Goal: Task Accomplishment & Management: Use online tool/utility

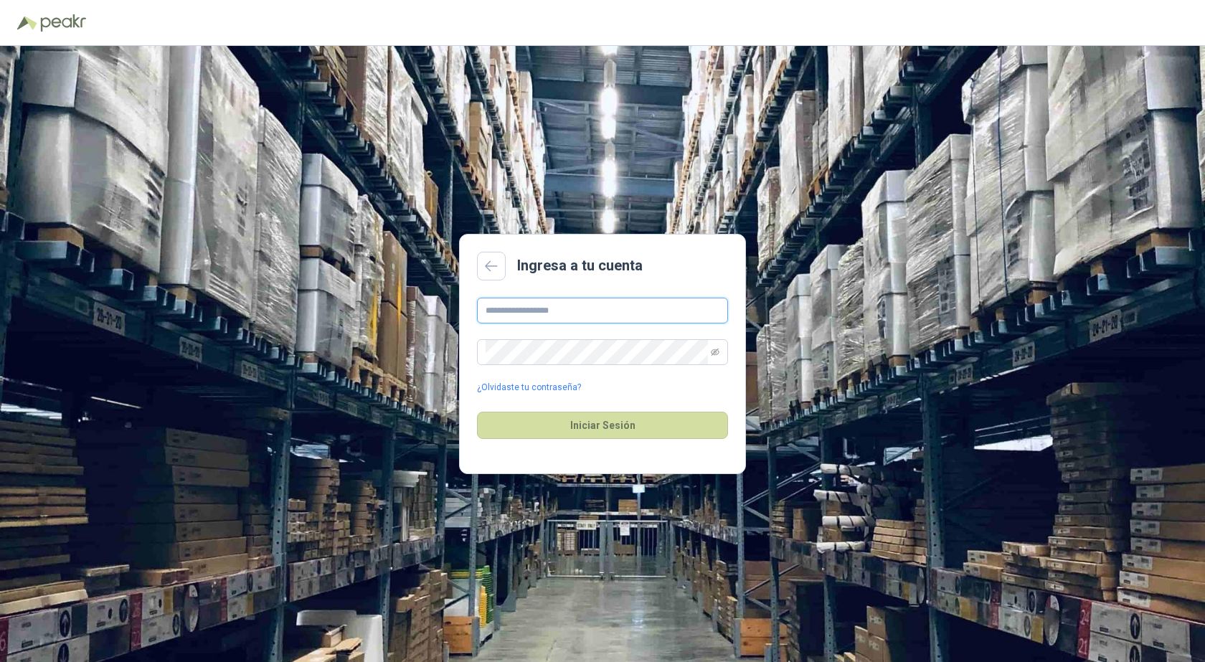
click at [543, 309] on input "text" at bounding box center [602, 311] width 251 height 26
type input "**********"
click at [477, 412] on button "Iniciar Sesión" at bounding box center [602, 425] width 251 height 27
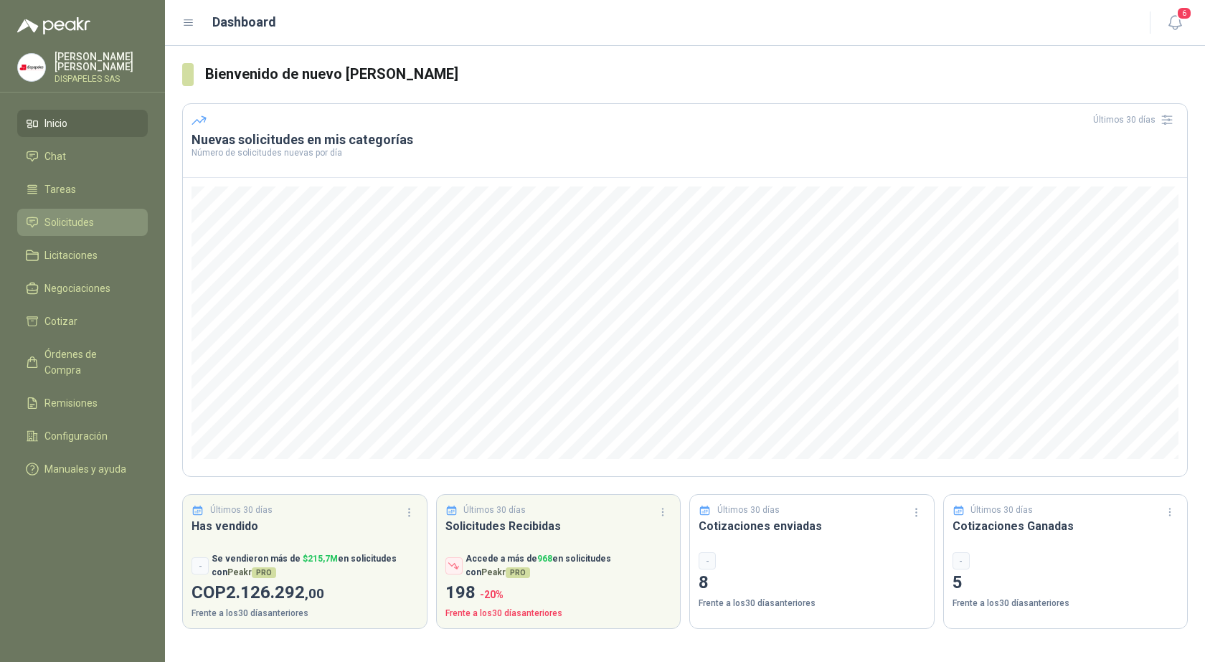
click at [73, 219] on span "Solicitudes" at bounding box center [68, 222] width 49 height 16
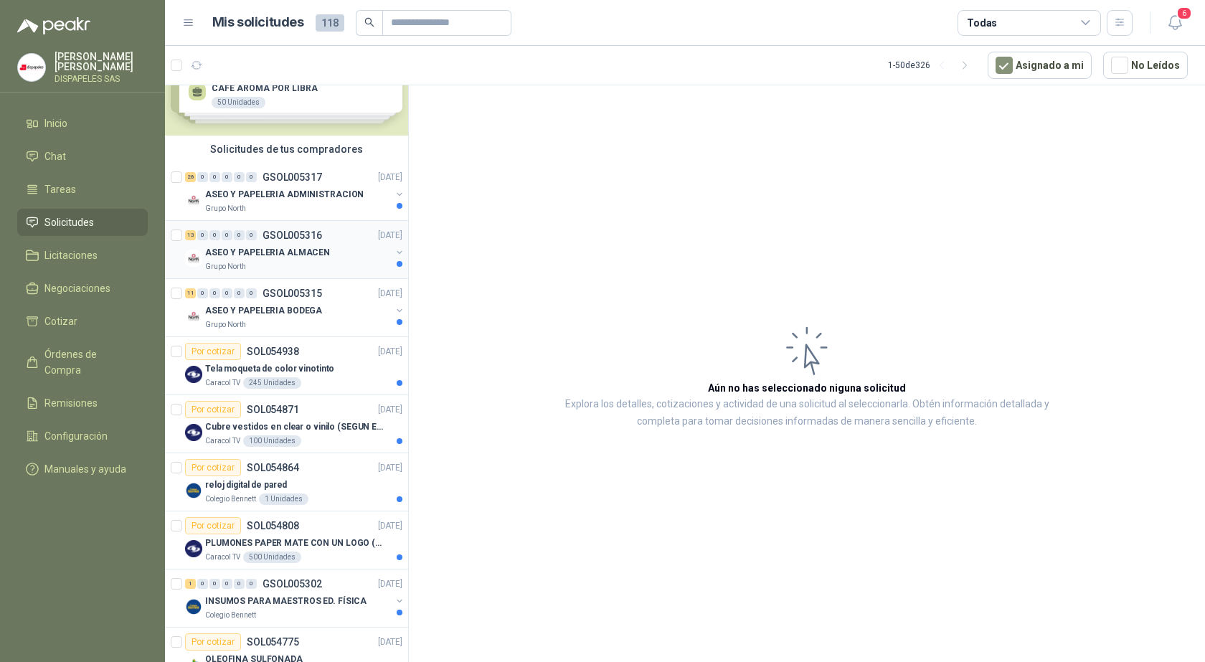
scroll to position [70, 0]
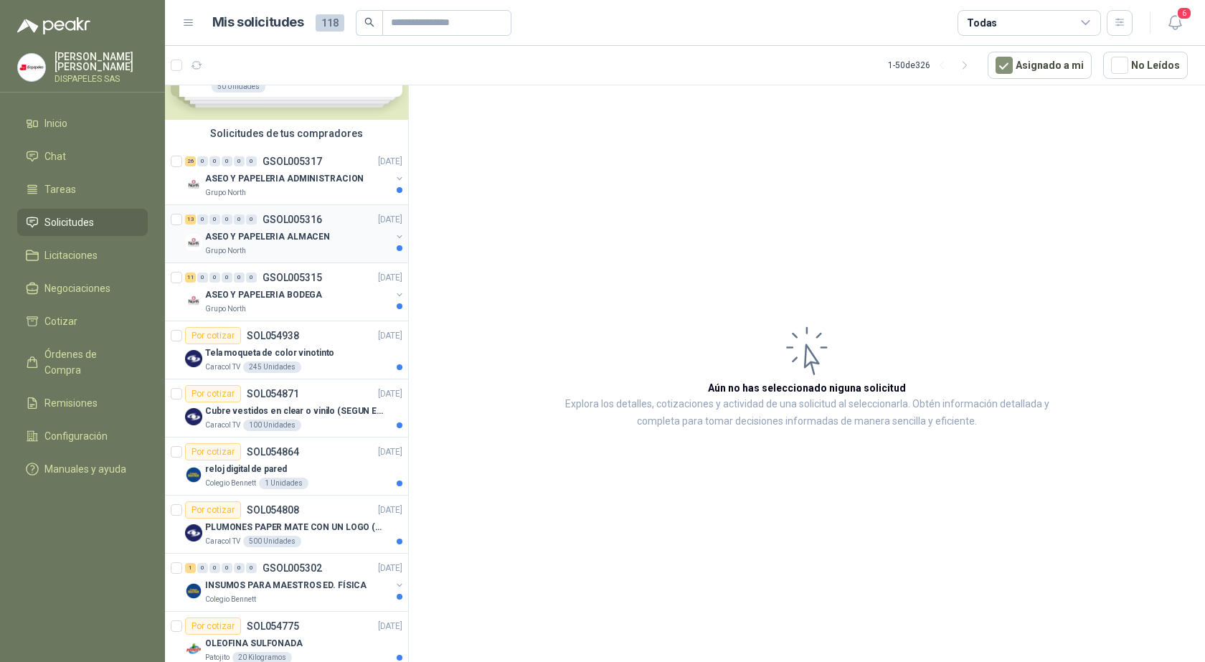
click at [288, 224] on p "GSOL005316" at bounding box center [292, 219] width 60 height 10
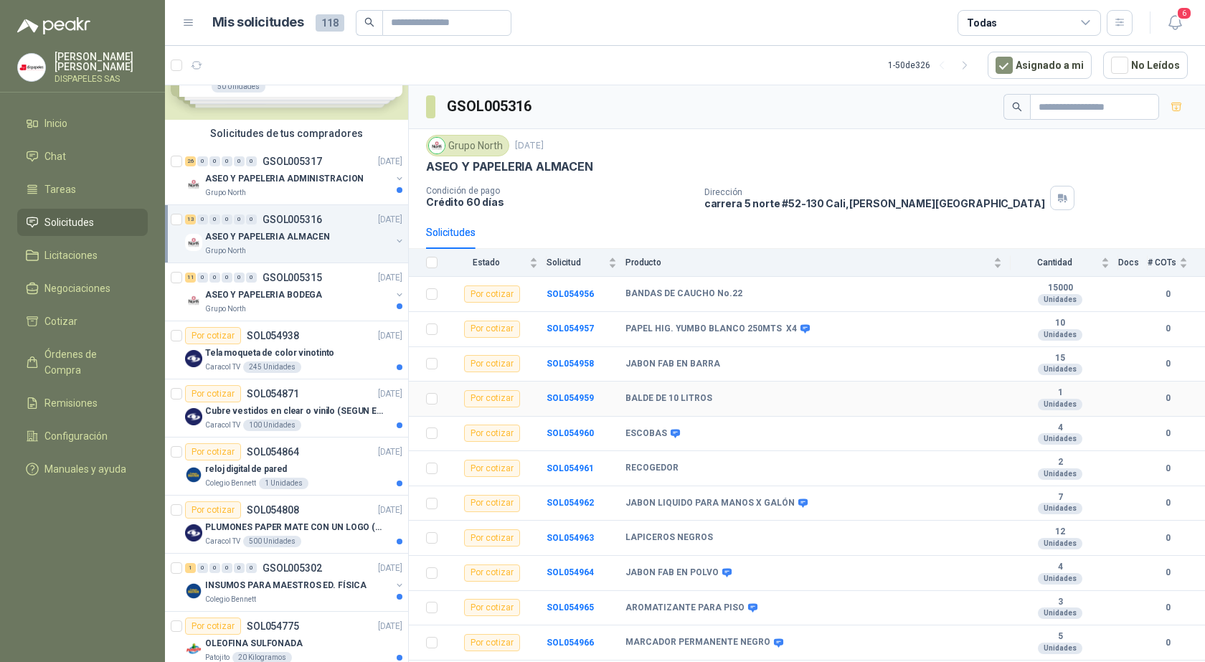
scroll to position [63, 0]
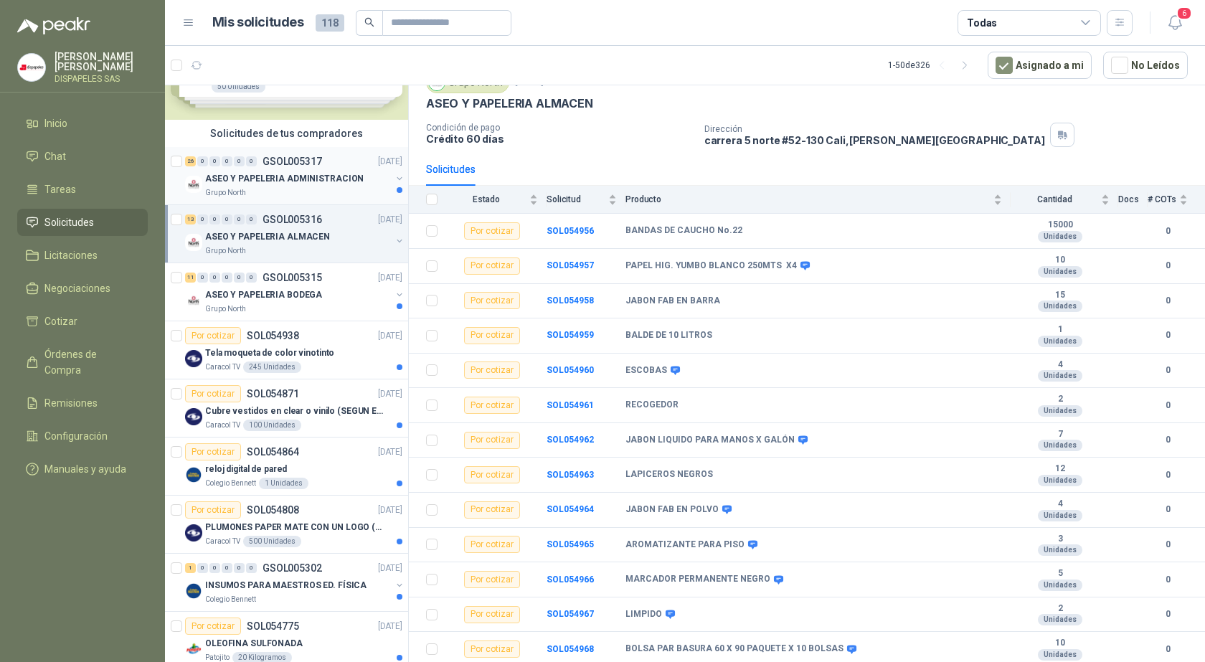
click at [255, 170] on div "ASEO Y PAPELERIA ADMINISTRACION" at bounding box center [298, 178] width 186 height 17
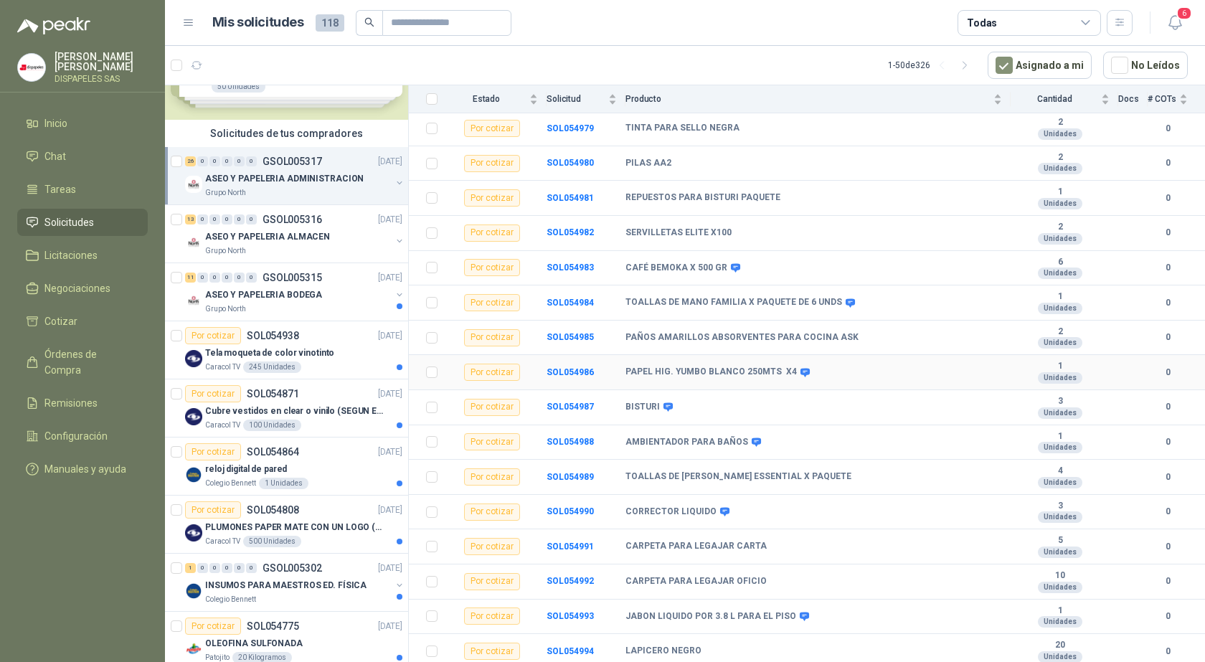
scroll to position [516, 0]
click at [565, 470] on b "SOL054989" at bounding box center [569, 475] width 47 height 10
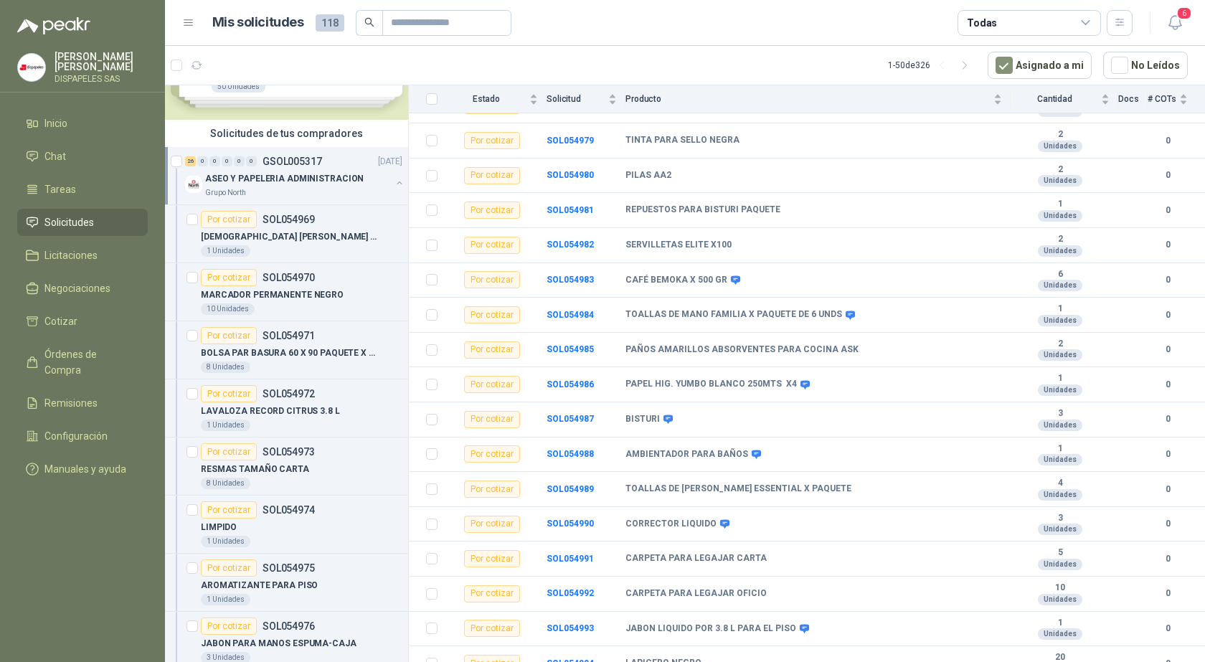
scroll to position [516, 0]
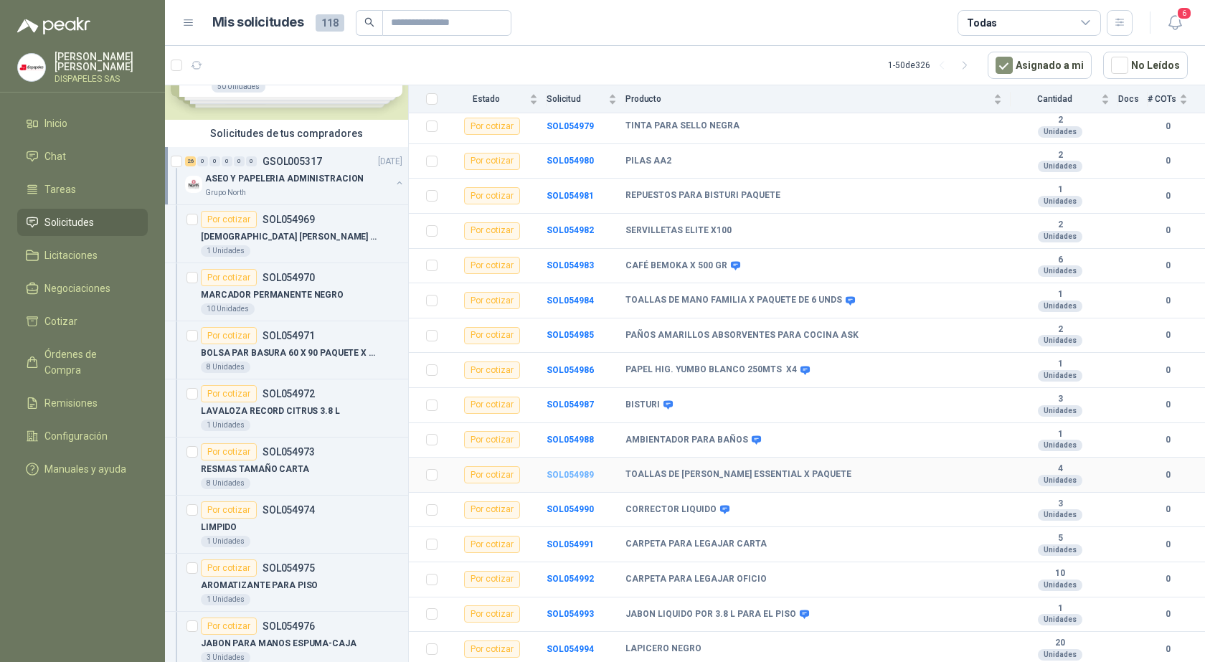
click at [569, 473] on b "SOL054989" at bounding box center [569, 475] width 47 height 10
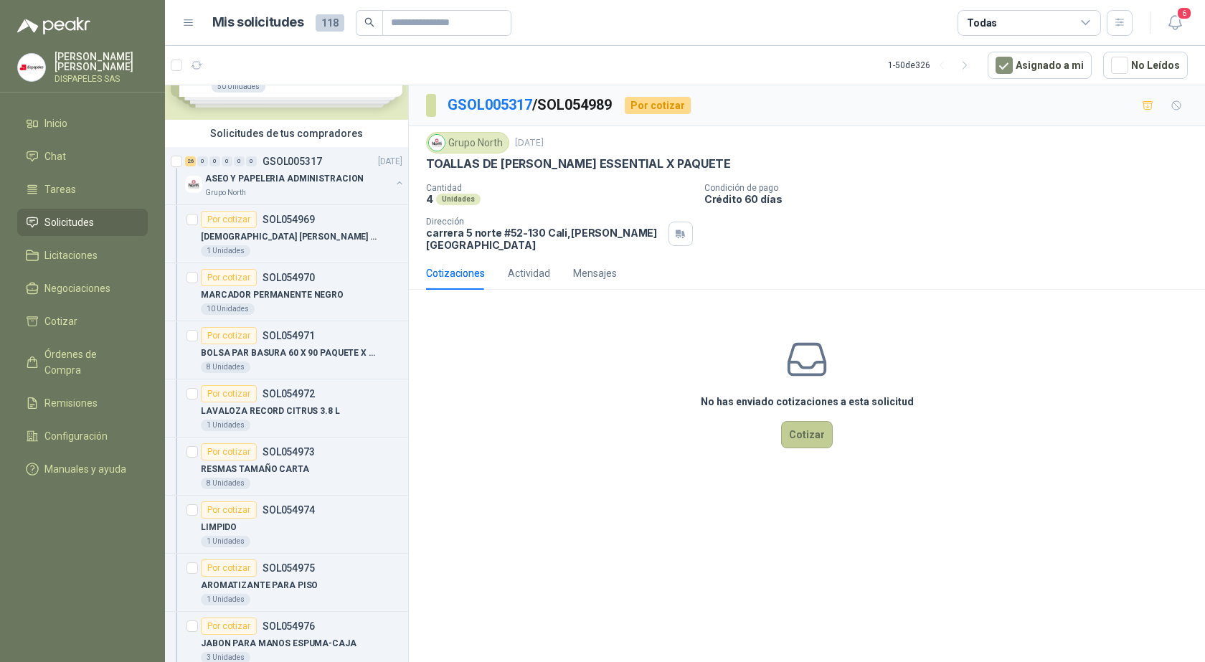
click at [815, 425] on button "Cotizar" at bounding box center [807, 434] width 52 height 27
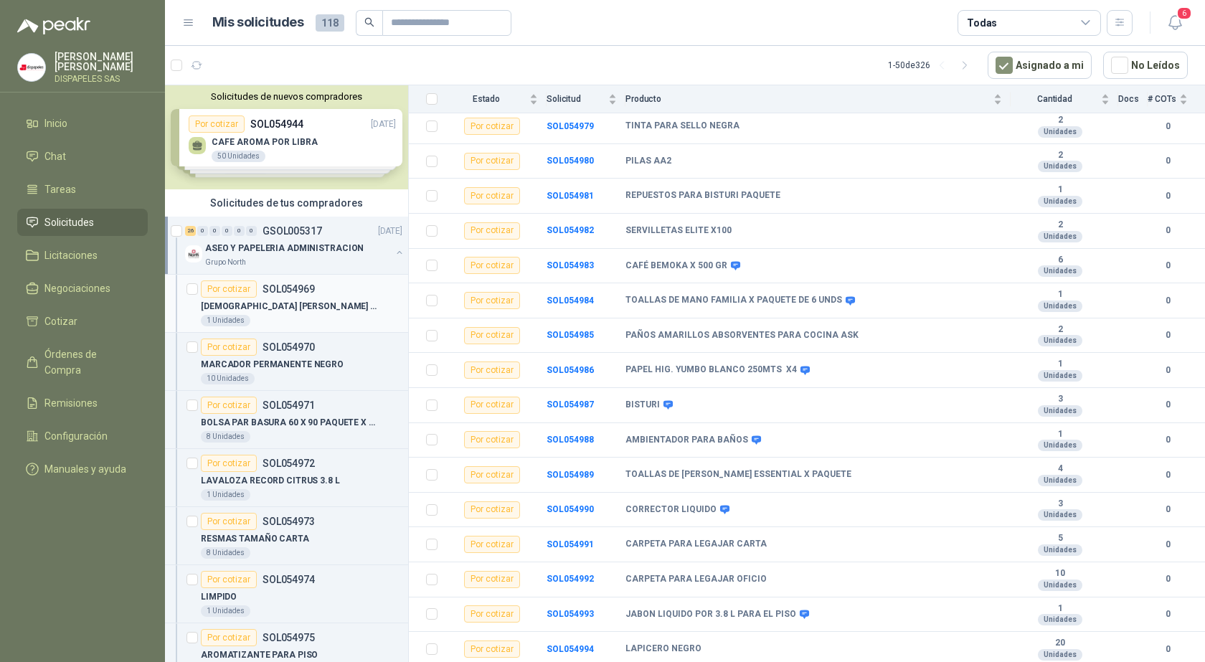
click at [293, 304] on p "[DEMOGRAPHIC_DATA] [PERSON_NAME] X 20 UNDS" at bounding box center [290, 307] width 179 height 14
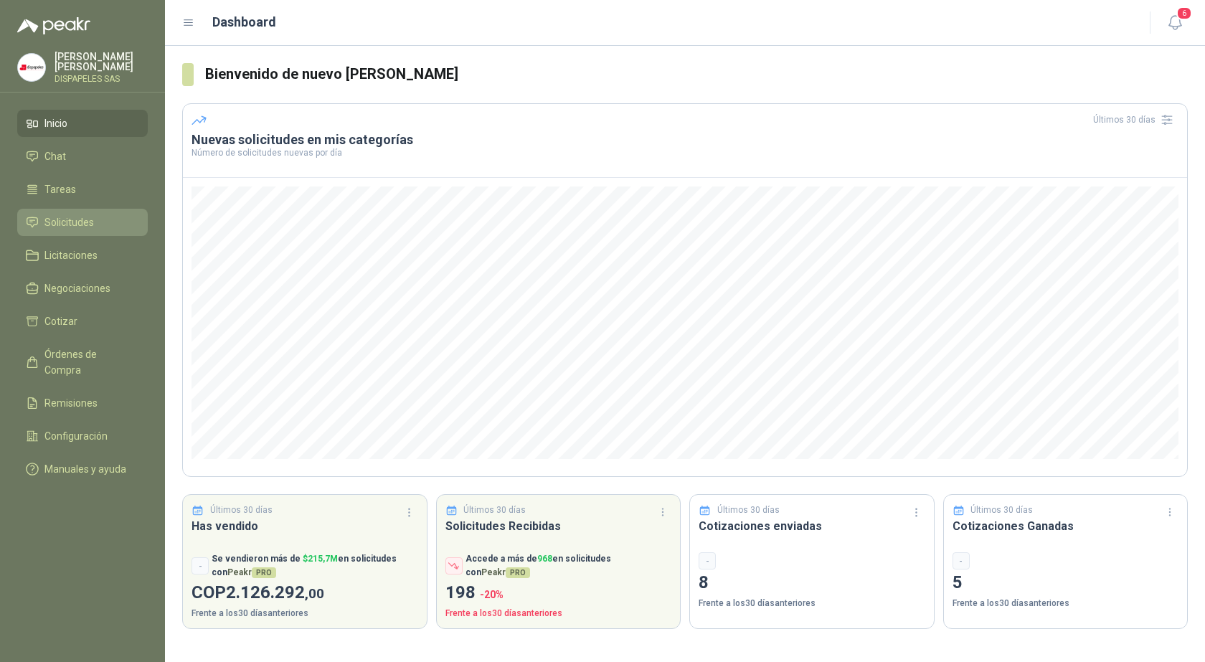
click at [74, 225] on span "Solicitudes" at bounding box center [68, 222] width 49 height 16
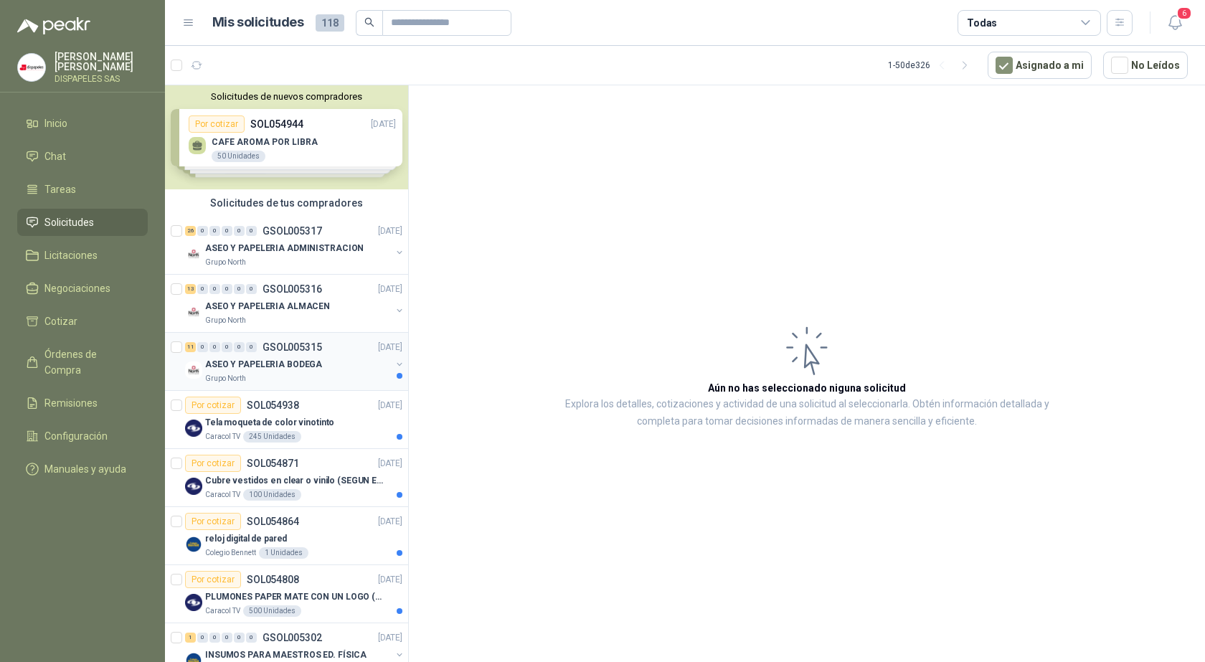
click at [287, 365] on p "ASEO Y PAPELERIA BODEGA" at bounding box center [263, 365] width 117 height 14
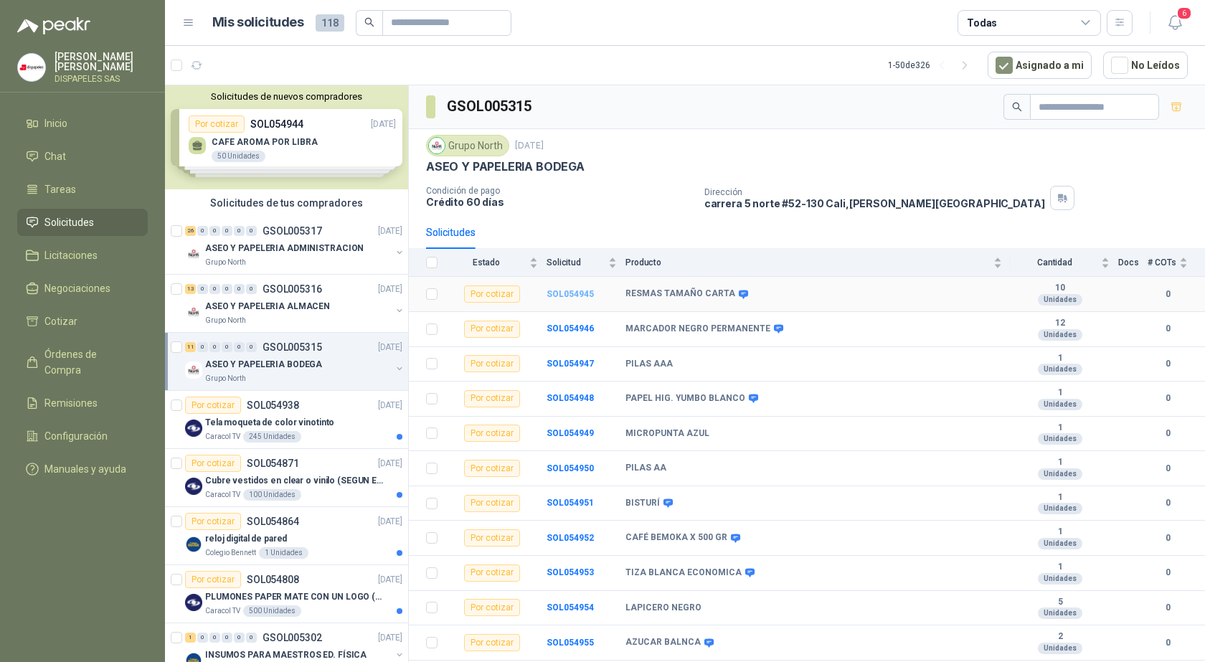
click at [576, 292] on b "SOL054945" at bounding box center [569, 294] width 47 height 10
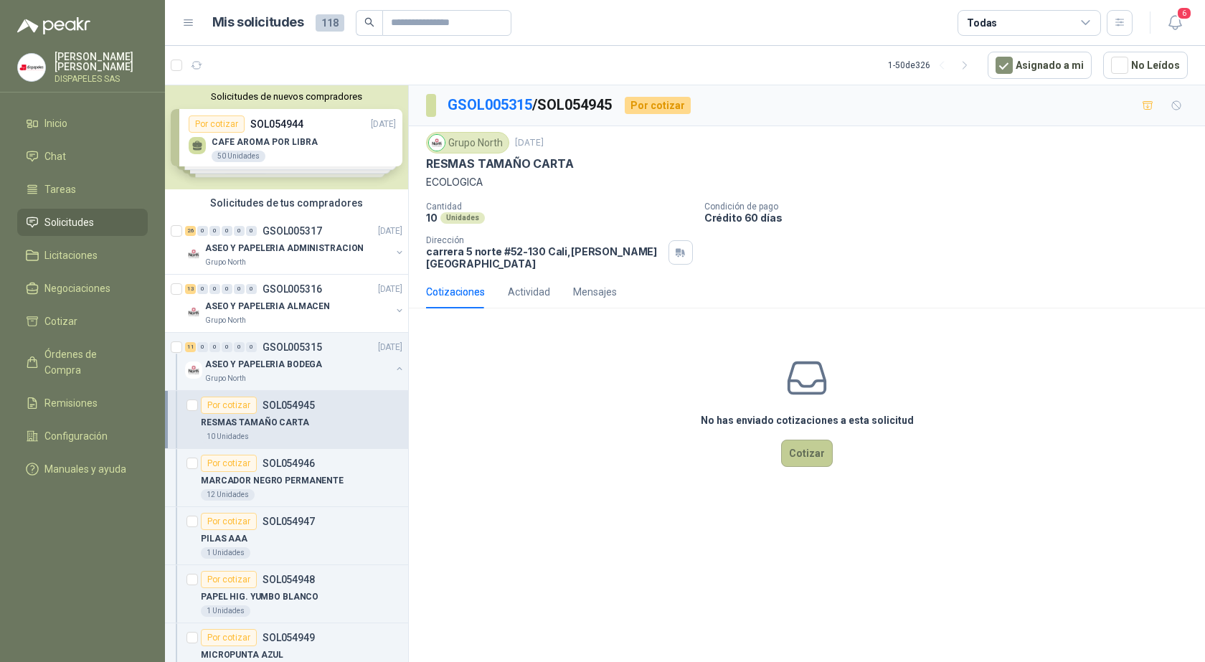
click at [820, 440] on button "Cotizar" at bounding box center [807, 453] width 52 height 27
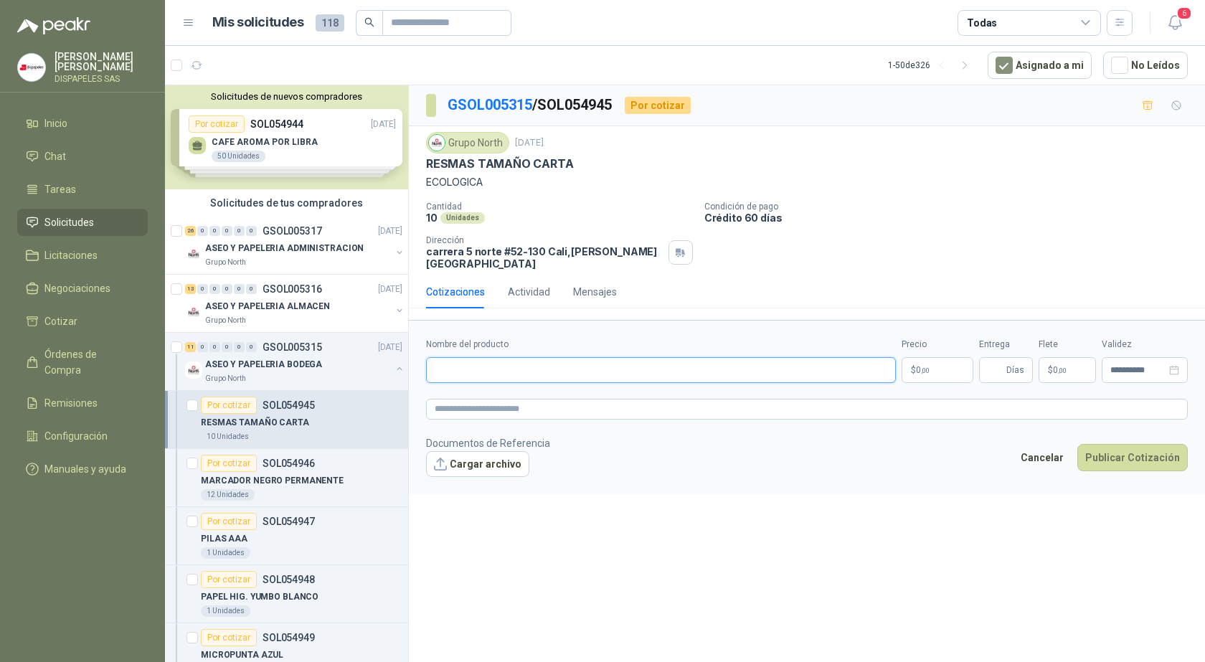
click at [593, 359] on input "Nombre del producto" at bounding box center [661, 370] width 470 height 26
type input "**********"
click at [957, 361] on p "$ 0 ,00" at bounding box center [937, 370] width 72 height 26
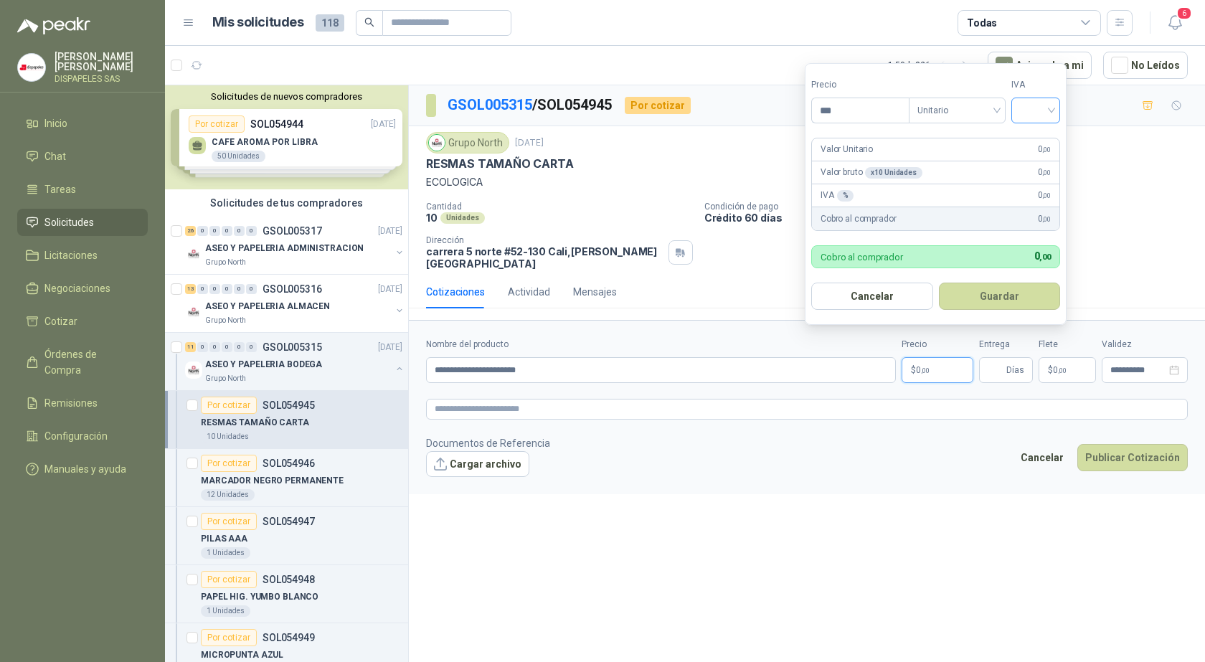
click at [1034, 114] on input "search" at bounding box center [1036, 109] width 32 height 22
click at [1033, 144] on div "19%" at bounding box center [1038, 140] width 27 height 16
click at [873, 115] on input "***" at bounding box center [862, 110] width 100 height 24
type input "********"
click at [1017, 295] on button "Guardar" at bounding box center [1001, 295] width 123 height 27
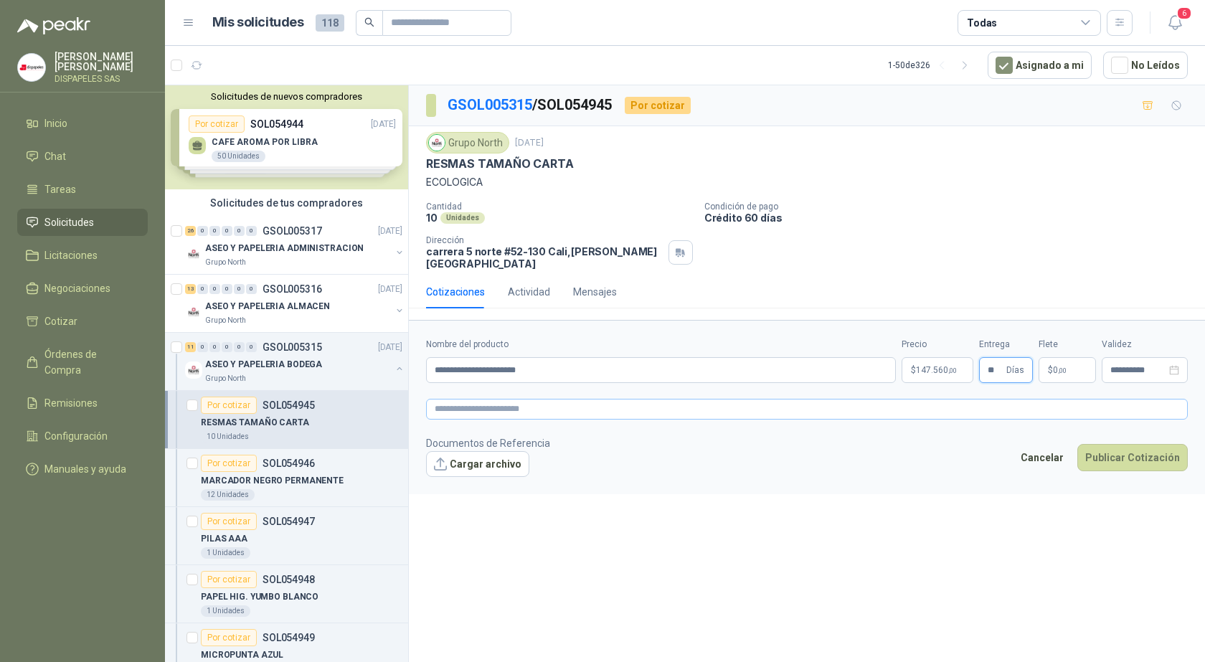
type input "**"
click at [1012, 402] on textarea at bounding box center [806, 409] width 761 height 21
click at [1129, 444] on button "Publicar Cotización" at bounding box center [1132, 457] width 110 height 27
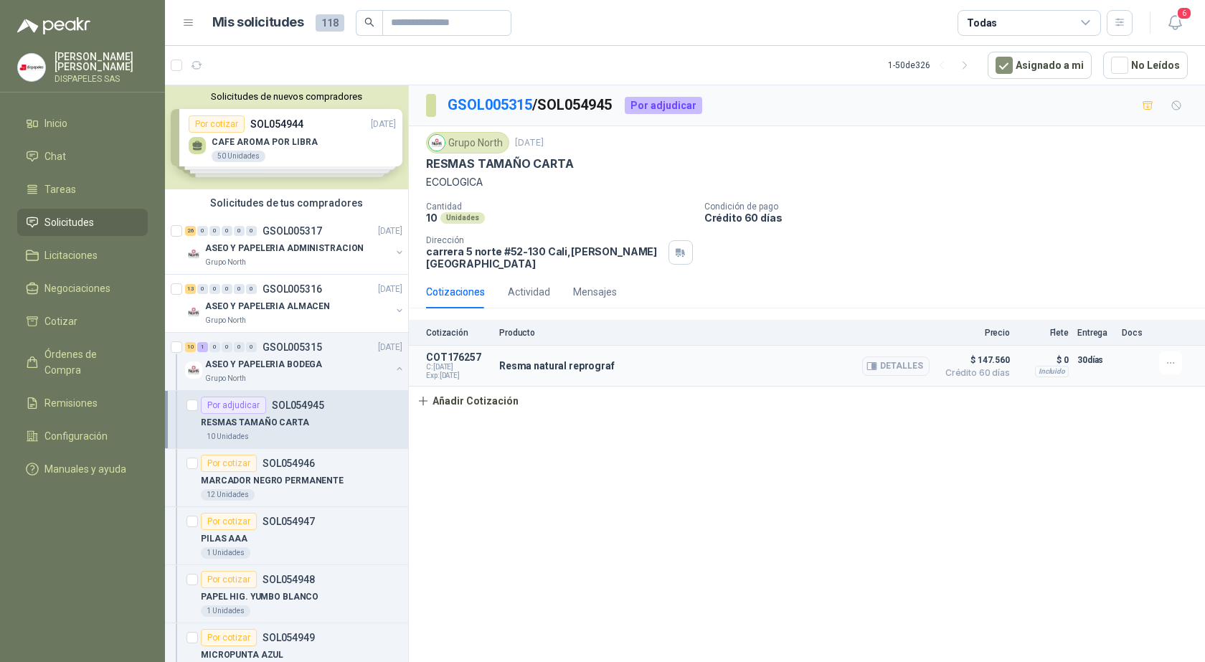
click at [1057, 353] on p "$ 0" at bounding box center [1043, 359] width 50 height 17
click at [1098, 351] on p "30 días" at bounding box center [1095, 359] width 36 height 17
click at [913, 356] on button "Detalles" at bounding box center [895, 365] width 67 height 19
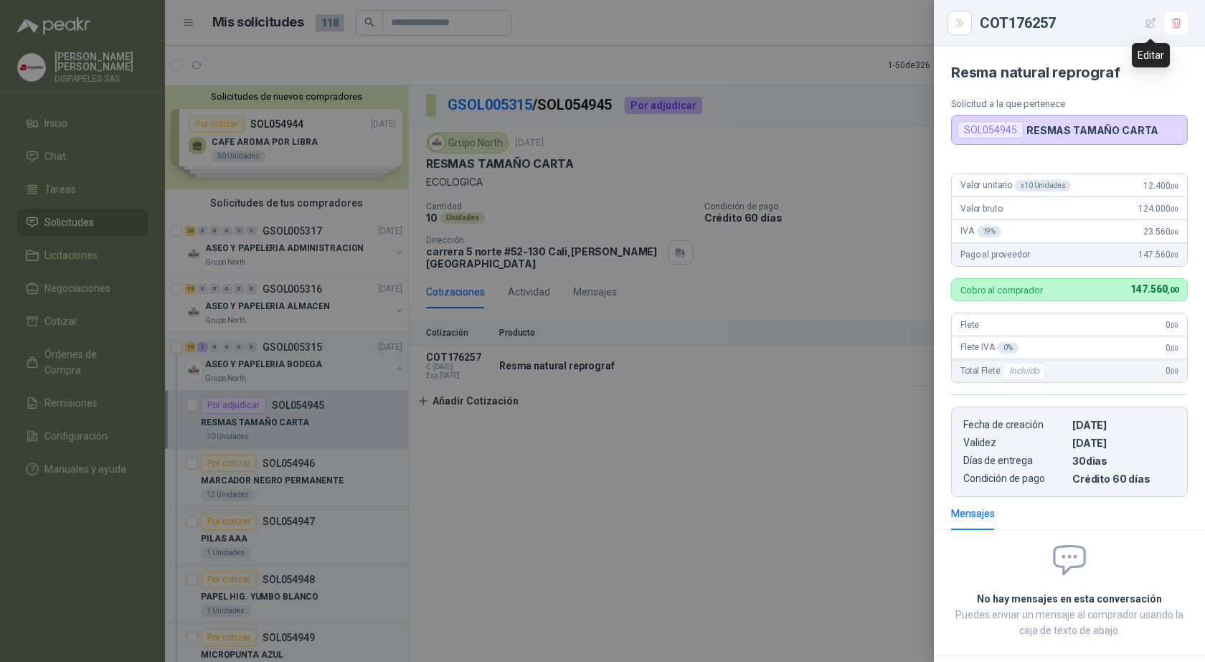
click at [1152, 23] on icon "button" at bounding box center [1150, 23] width 12 height 12
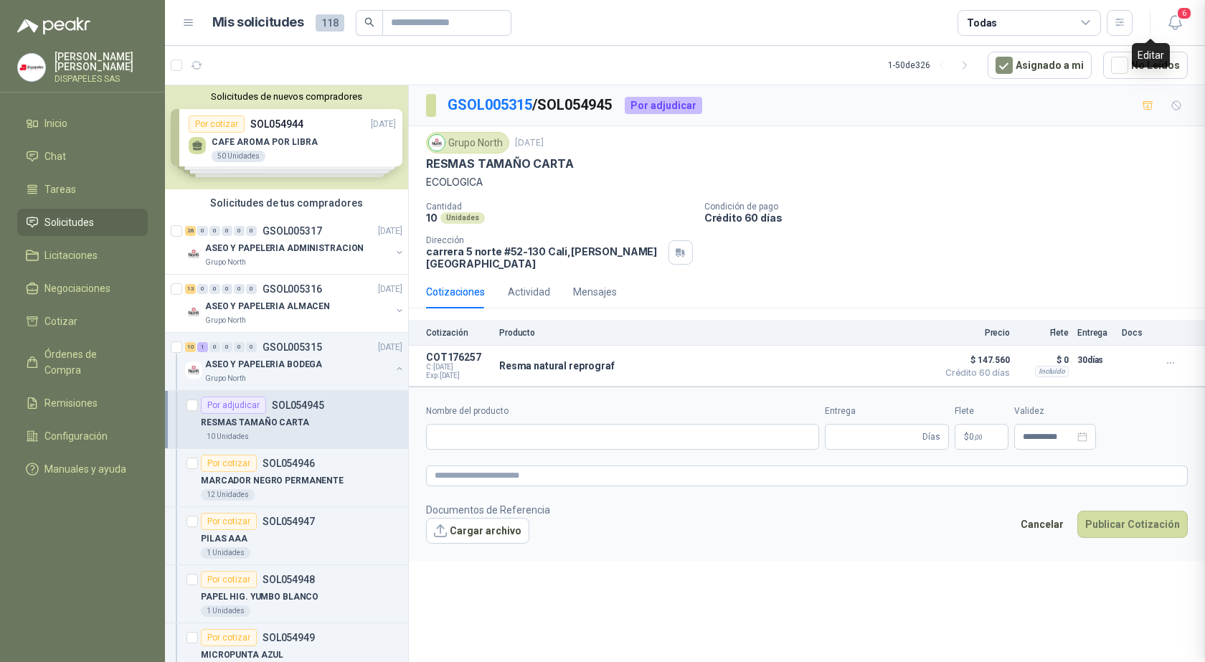
type input "**********"
type input "**"
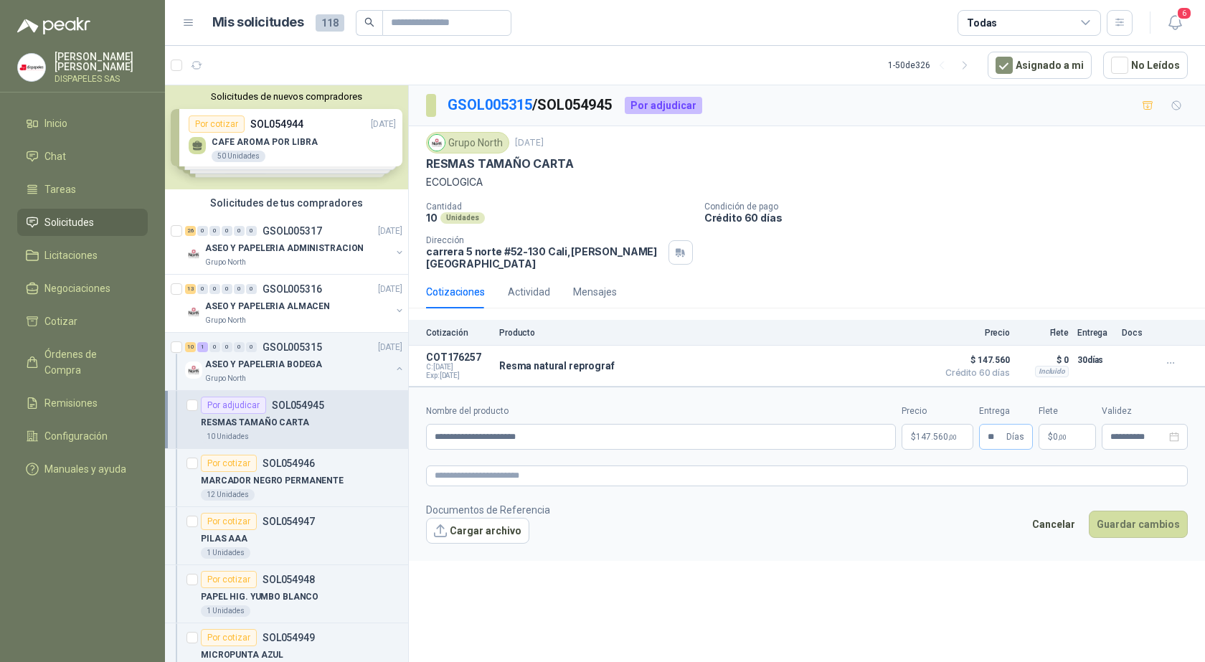
click at [1005, 425] on span "** Días" at bounding box center [1006, 437] width 54 height 26
type input "*"
click at [1125, 515] on button "Guardar cambios" at bounding box center [1137, 524] width 99 height 27
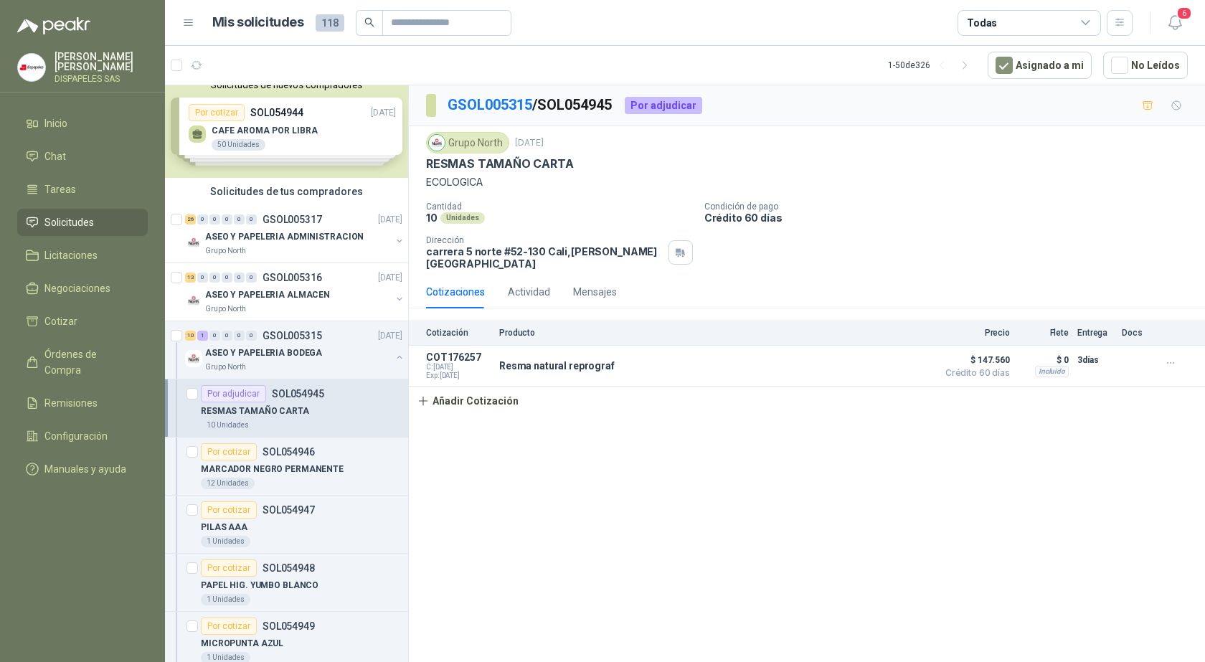
scroll to position [0, 0]
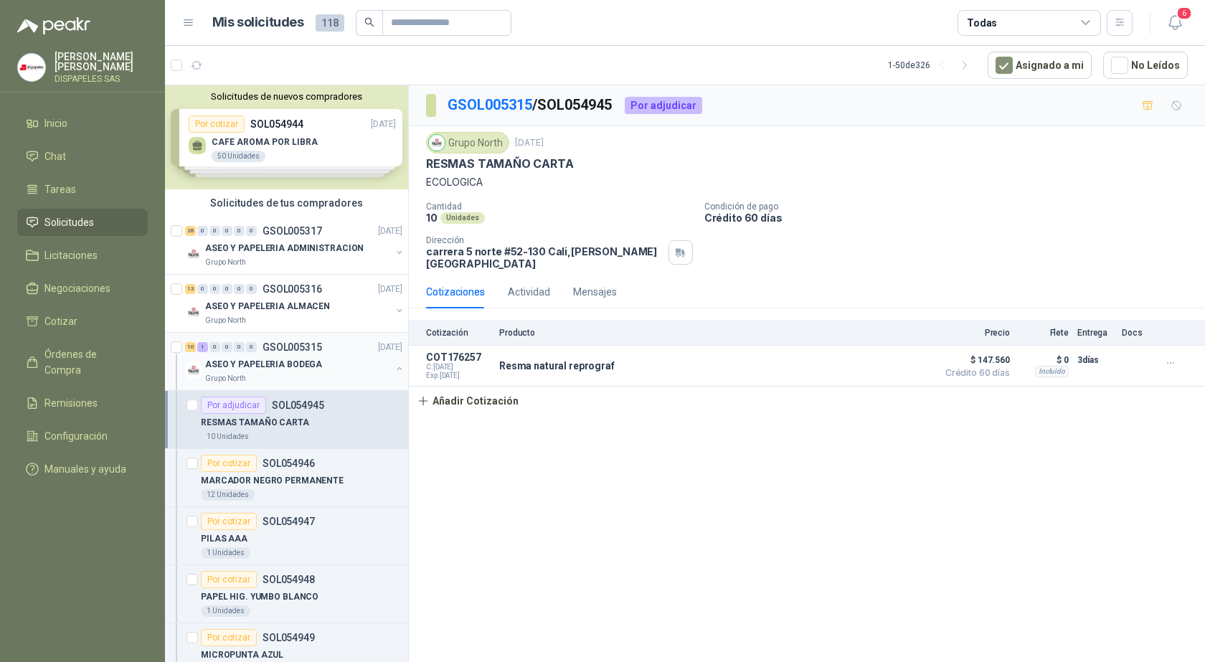
click at [278, 365] on p "ASEO Y PAPELERIA BODEGA" at bounding box center [263, 365] width 117 height 14
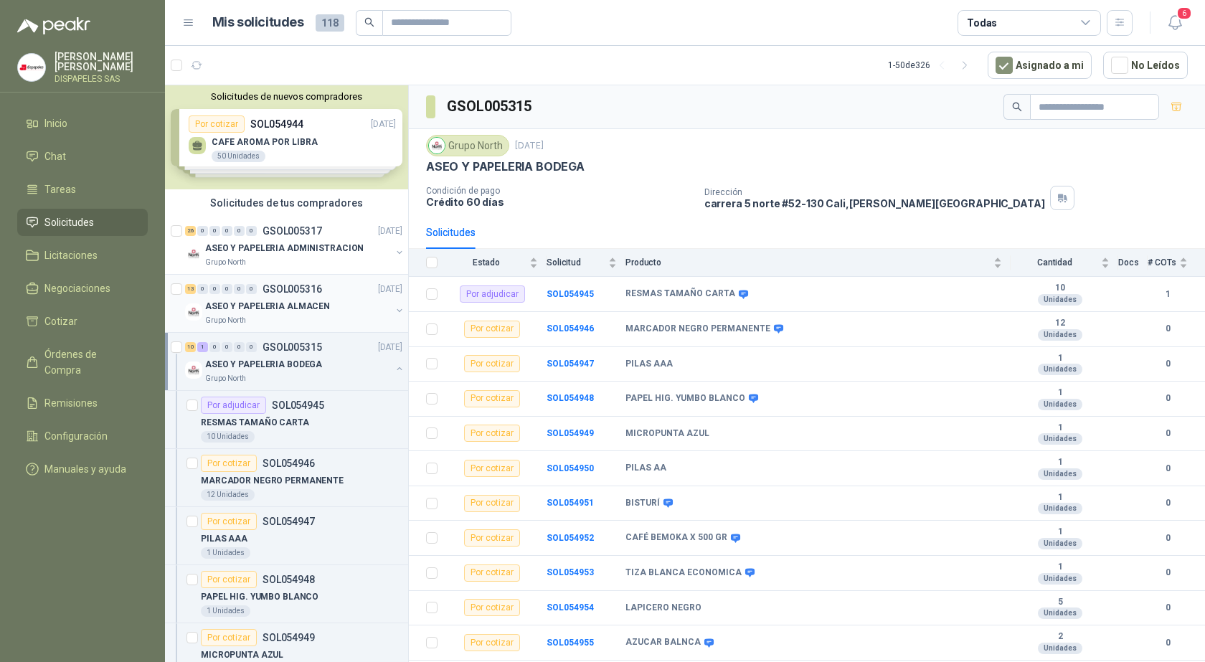
click at [265, 305] on p "ASEO Y PAPELERIA ALMACEN" at bounding box center [267, 307] width 125 height 14
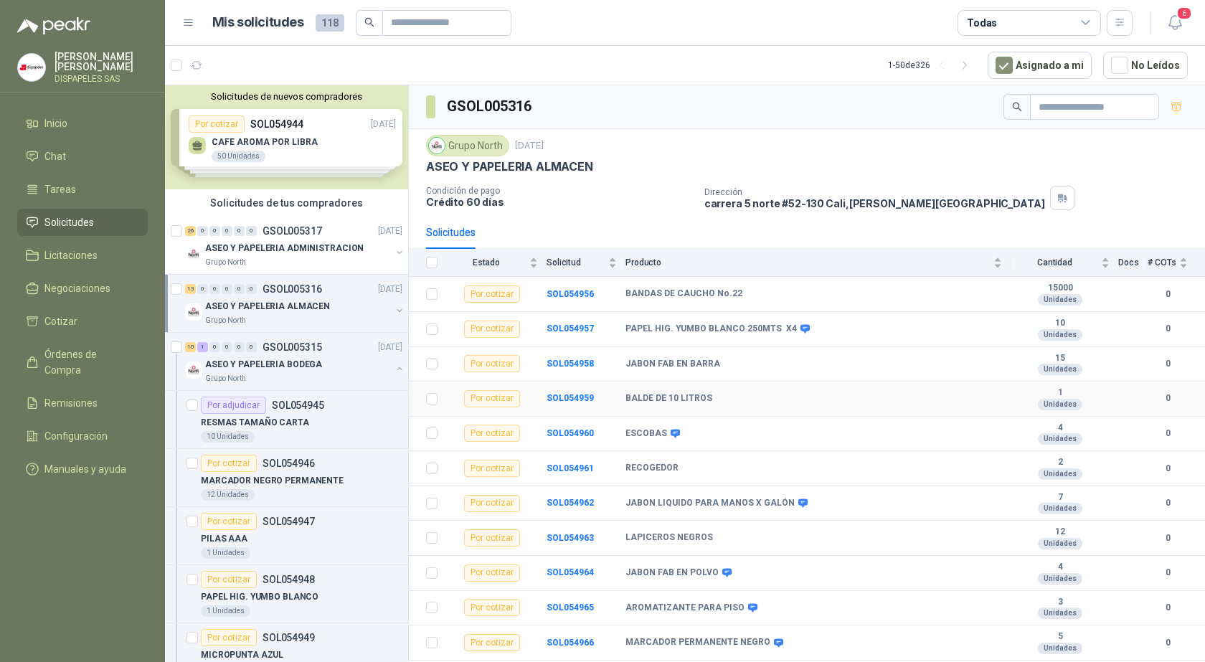
scroll to position [63, 0]
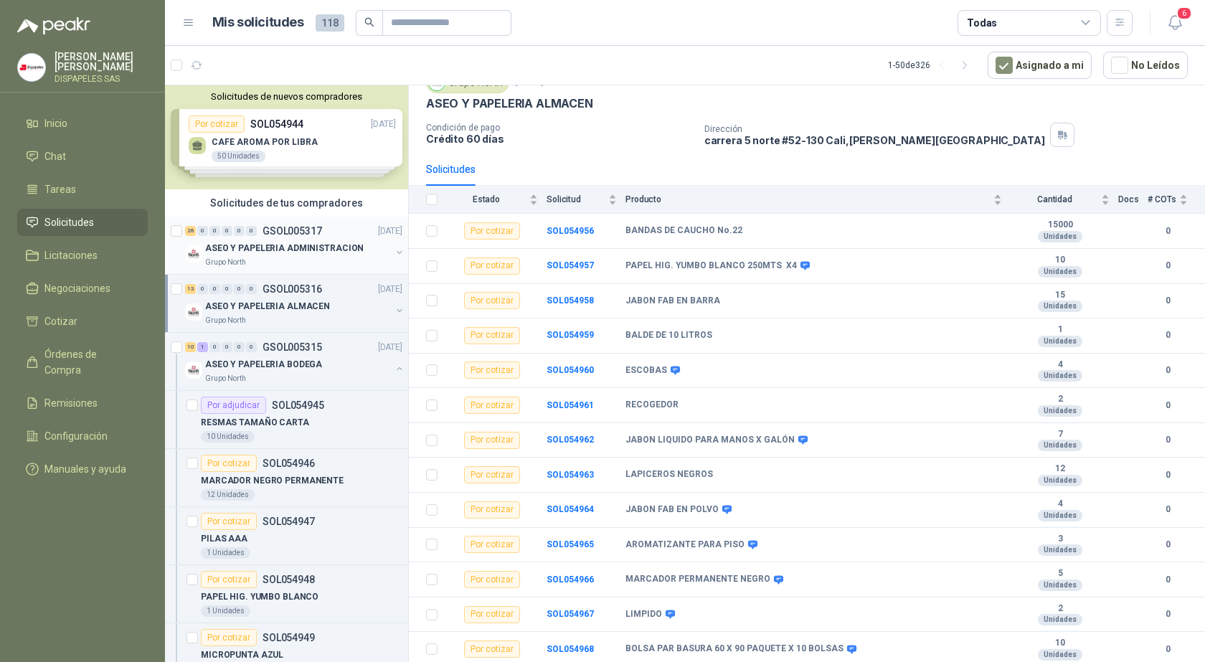
click at [253, 238] on div "26 0 0 0 0 0 GSOL005317 [DATE]" at bounding box center [295, 230] width 220 height 17
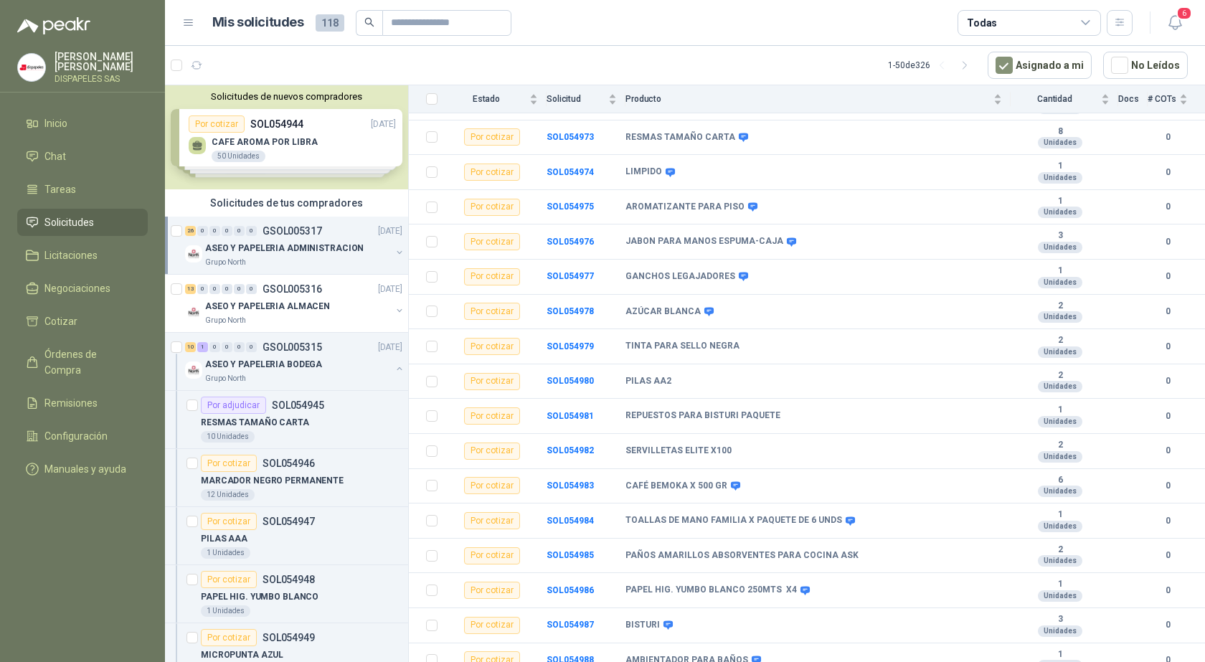
scroll to position [229, 0]
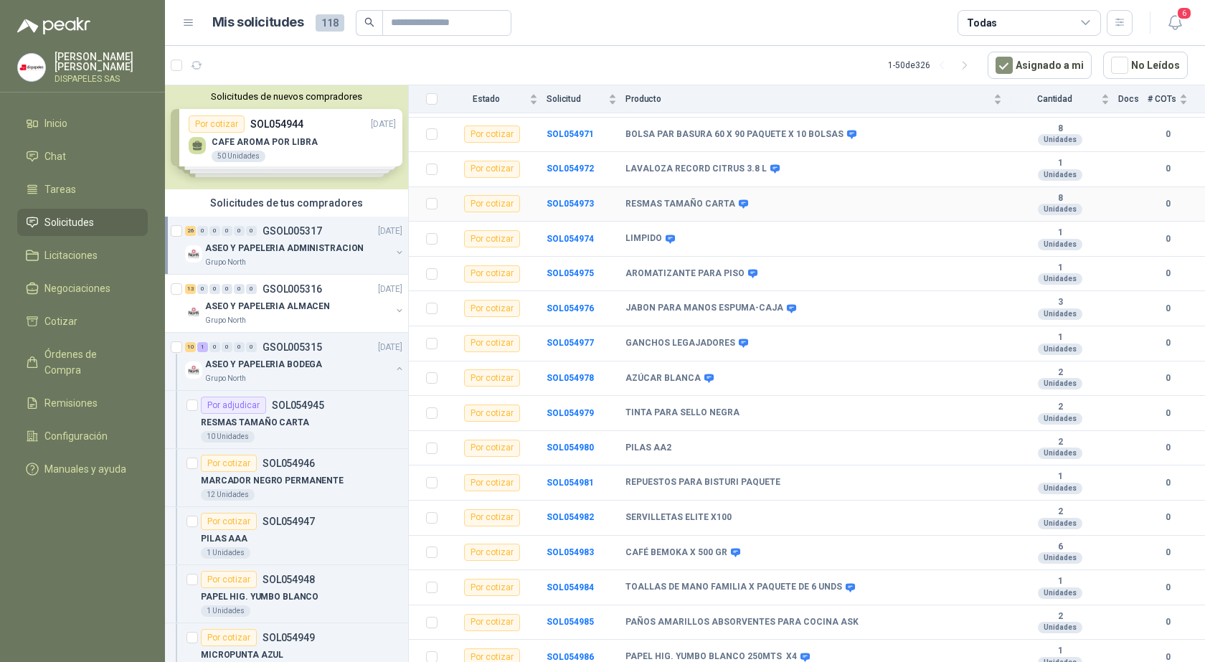
click at [490, 206] on div "Por cotizar" at bounding box center [492, 203] width 56 height 17
click at [581, 199] on b "SOL054973" at bounding box center [569, 204] width 47 height 10
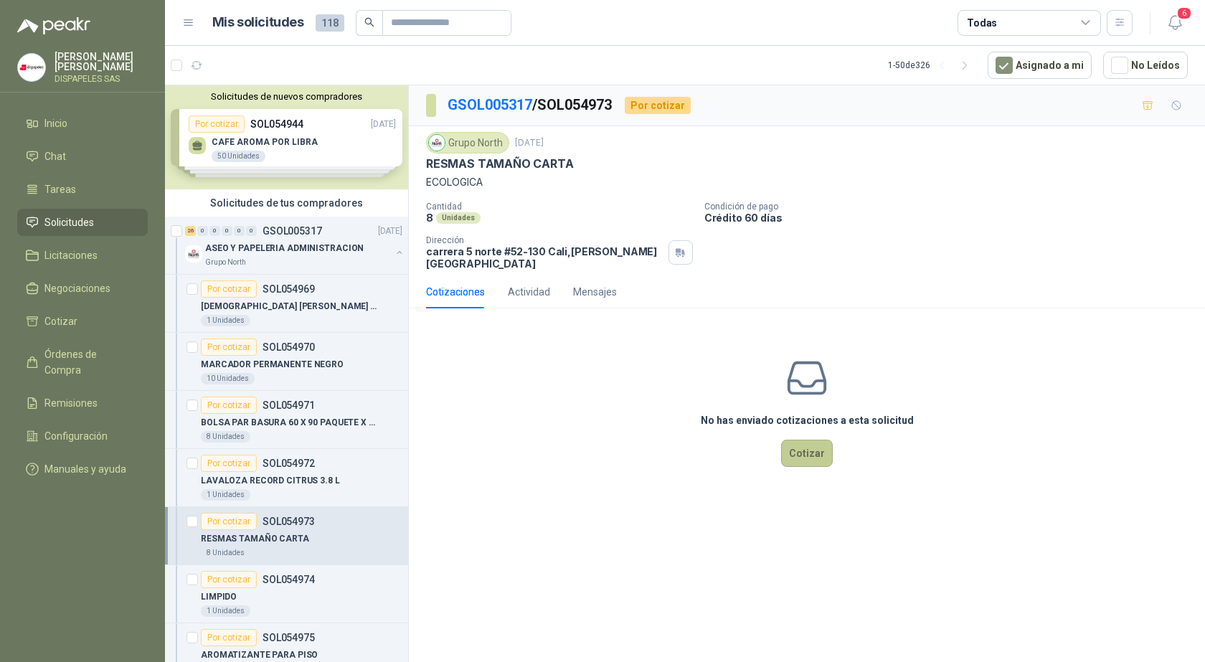
click at [801, 450] on button "Cotizar" at bounding box center [807, 453] width 52 height 27
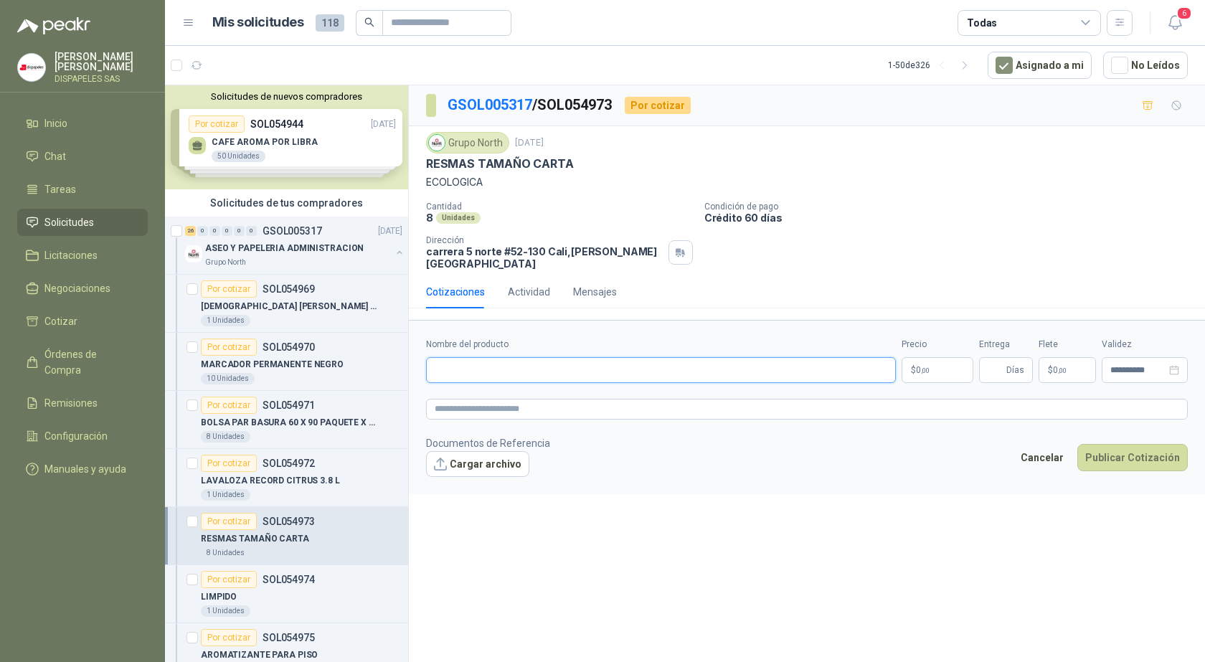
click at [652, 359] on input "Nombre del producto" at bounding box center [661, 370] width 470 height 26
type input "**********"
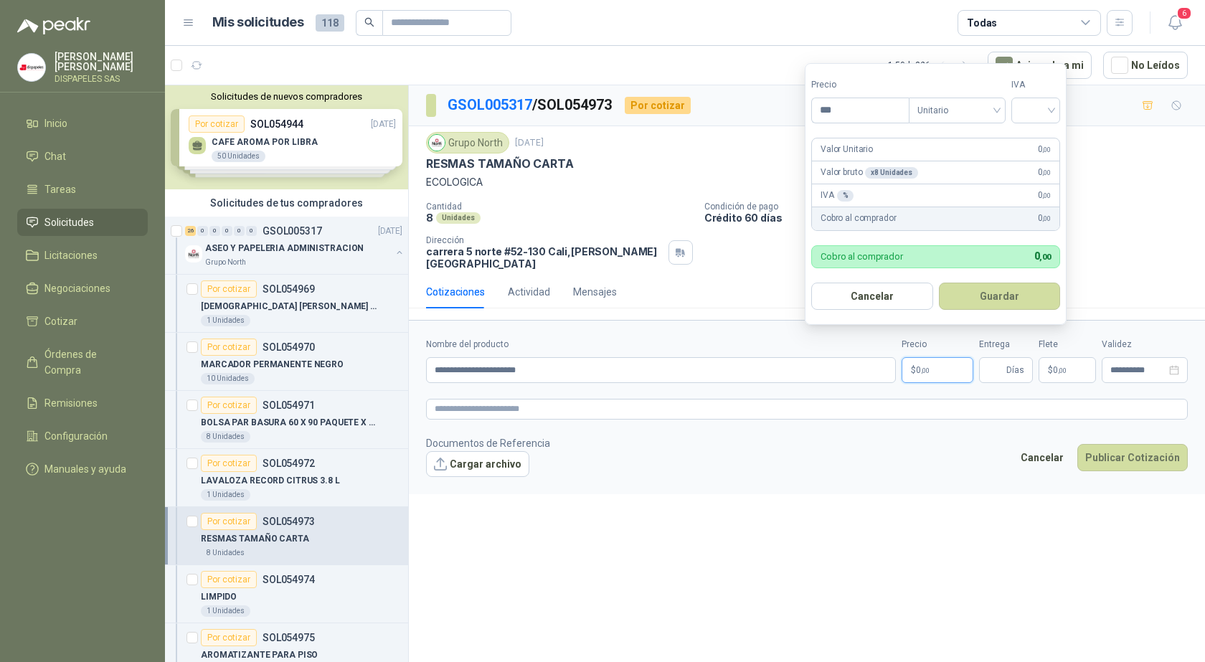
click at [935, 361] on p "$ 0 ,00" at bounding box center [937, 370] width 72 height 26
type input "********"
click at [1049, 103] on input "search" at bounding box center [1036, 109] width 32 height 22
click at [1042, 141] on div "19%" at bounding box center [1038, 140] width 27 height 16
click at [1000, 296] on button "Guardar" at bounding box center [1001, 295] width 123 height 27
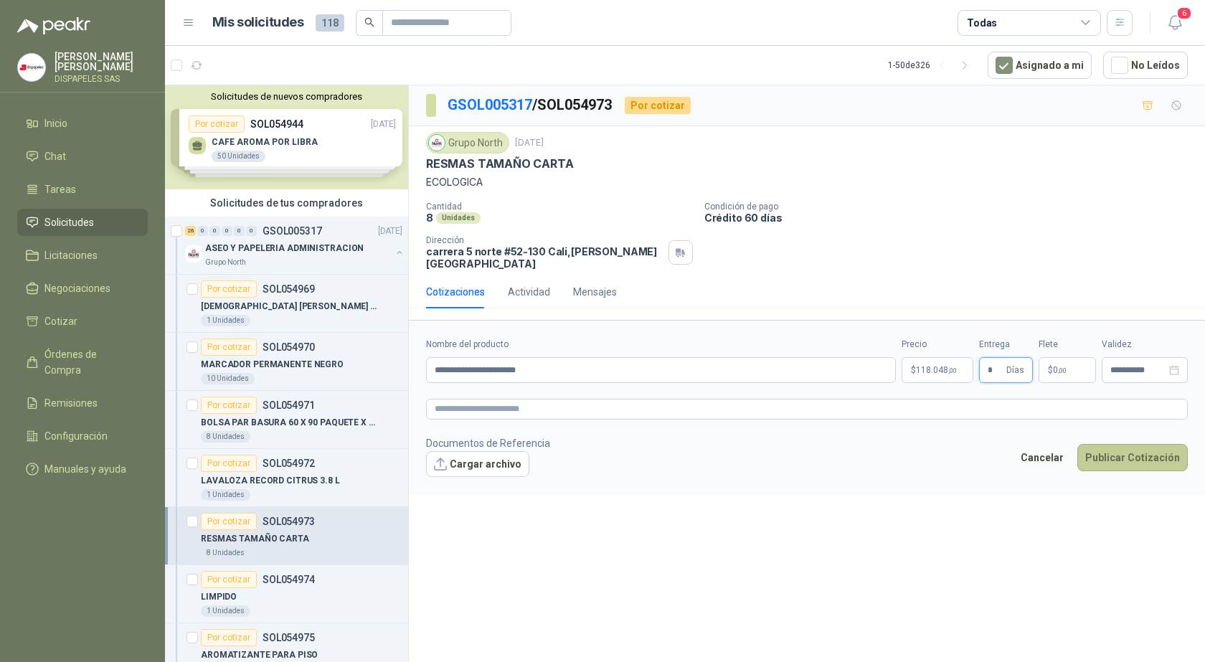
type input "*"
click at [1124, 444] on button "Publicar Cotización" at bounding box center [1132, 457] width 110 height 27
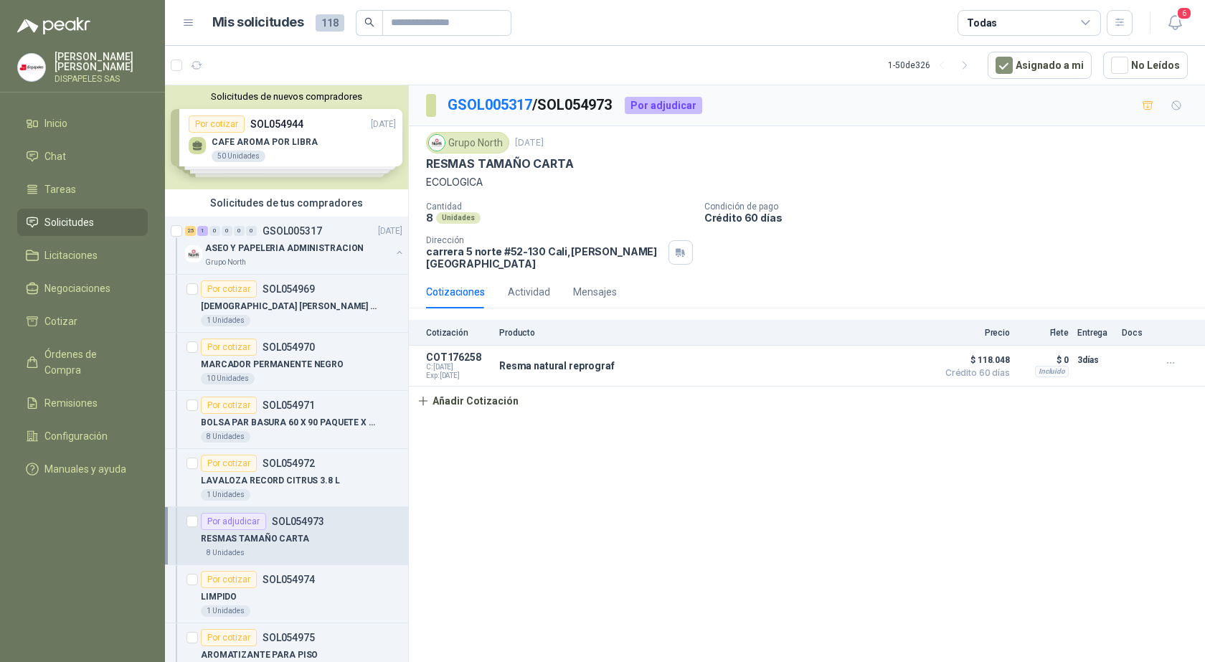
click at [63, 216] on span "Solicitudes" at bounding box center [68, 222] width 49 height 16
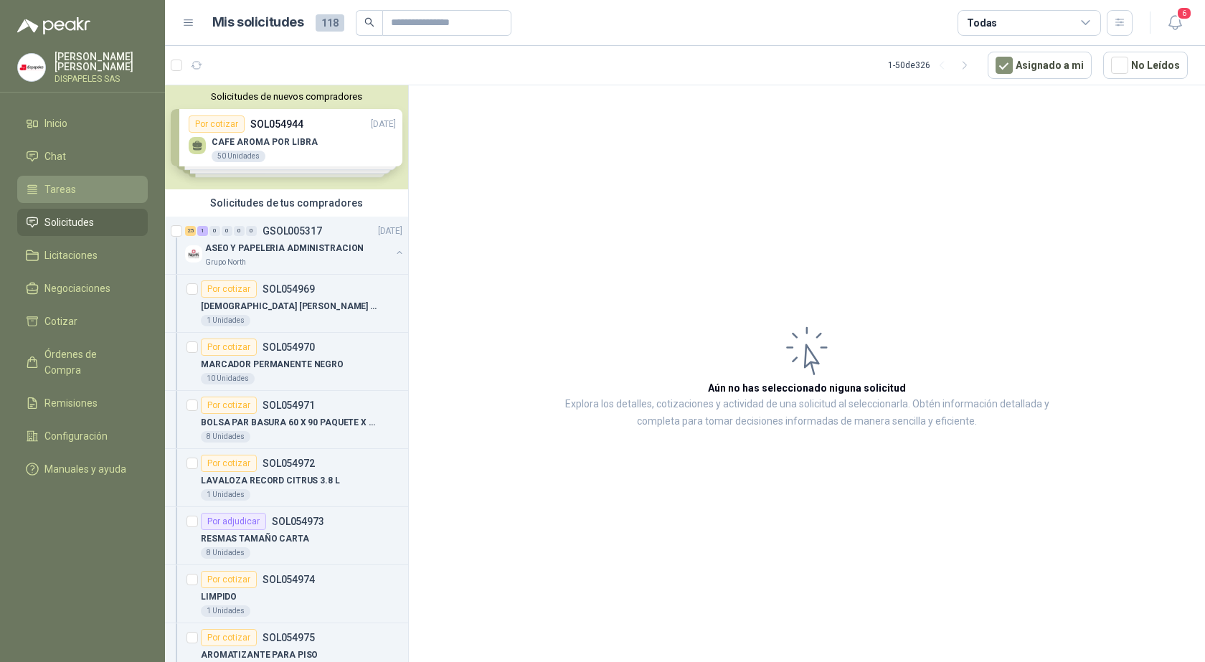
click at [65, 196] on span "Tareas" at bounding box center [60, 189] width 32 height 16
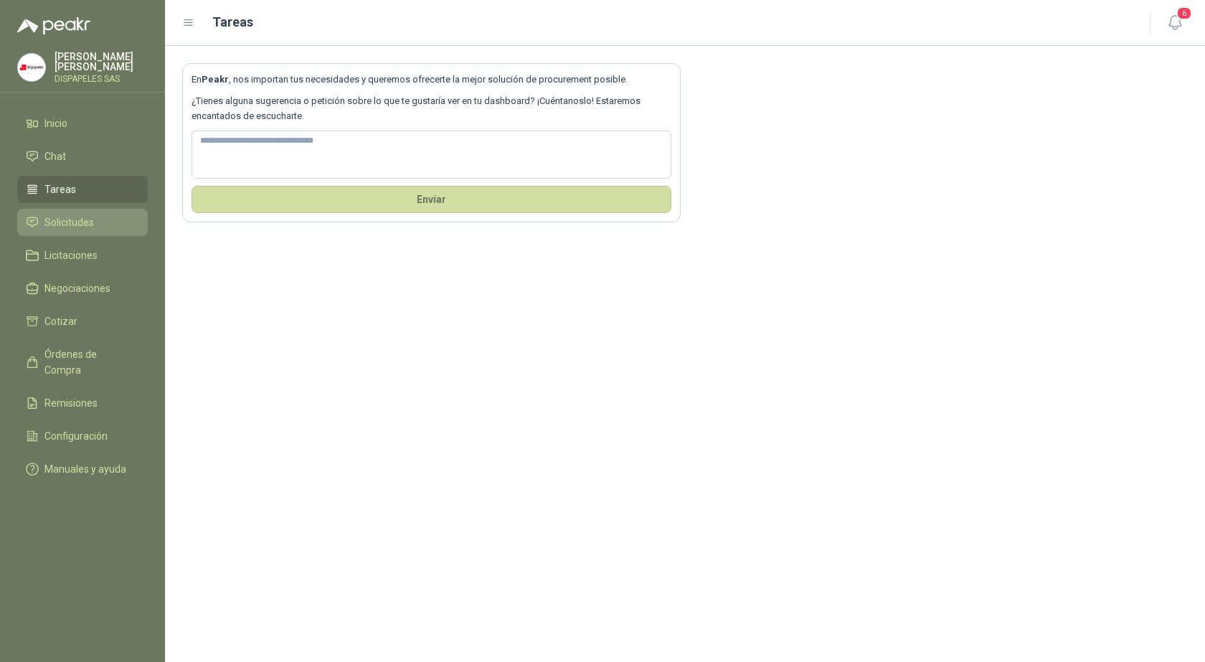
click at [69, 220] on span "Solicitudes" at bounding box center [68, 222] width 49 height 16
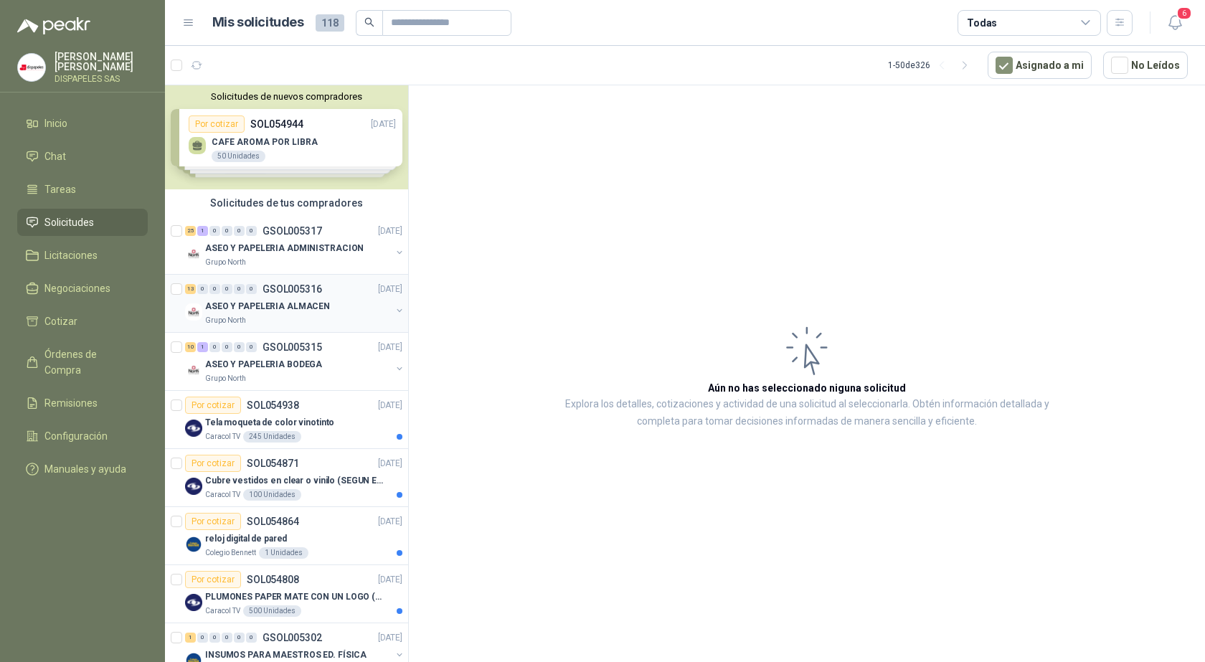
click at [285, 307] on p "ASEO Y PAPELERIA ALMACEN" at bounding box center [267, 307] width 125 height 14
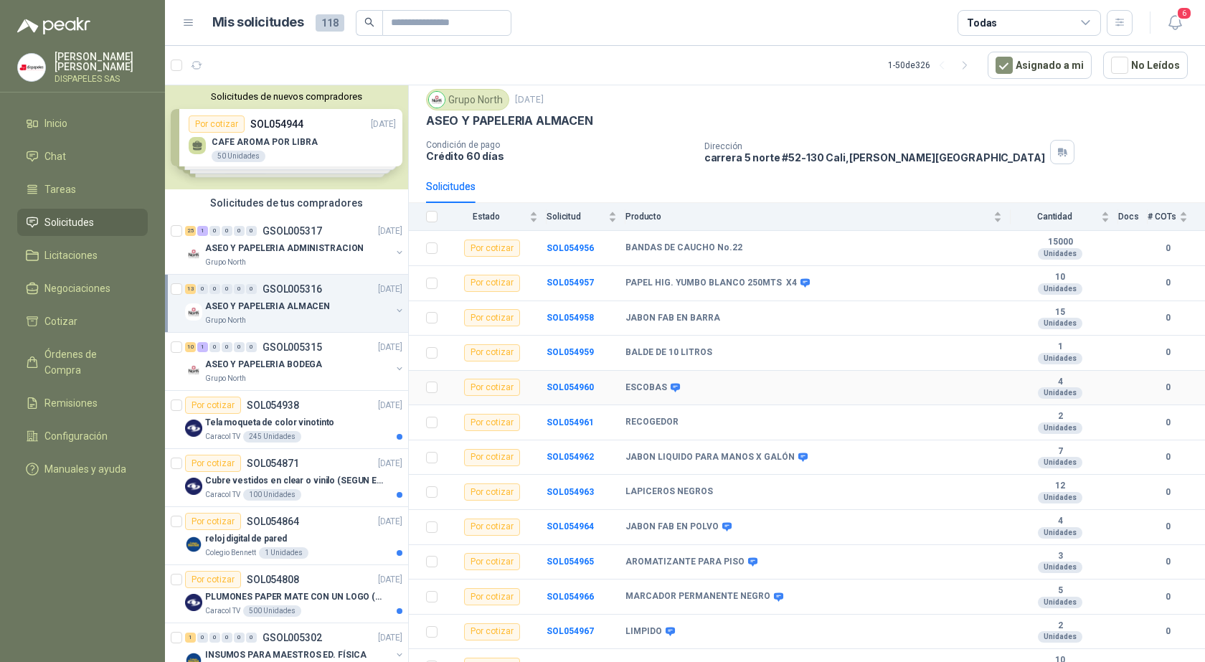
scroll to position [63, 0]
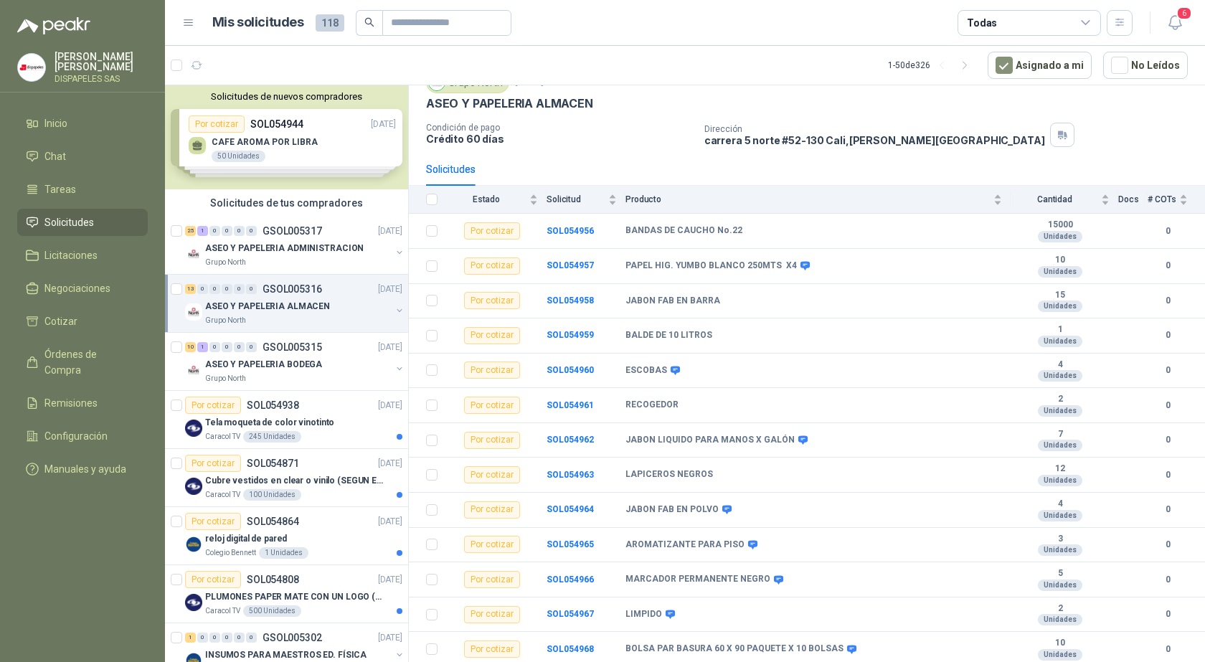
click at [83, 81] on p "DISPAPELES SAS" at bounding box center [100, 79] width 93 height 9
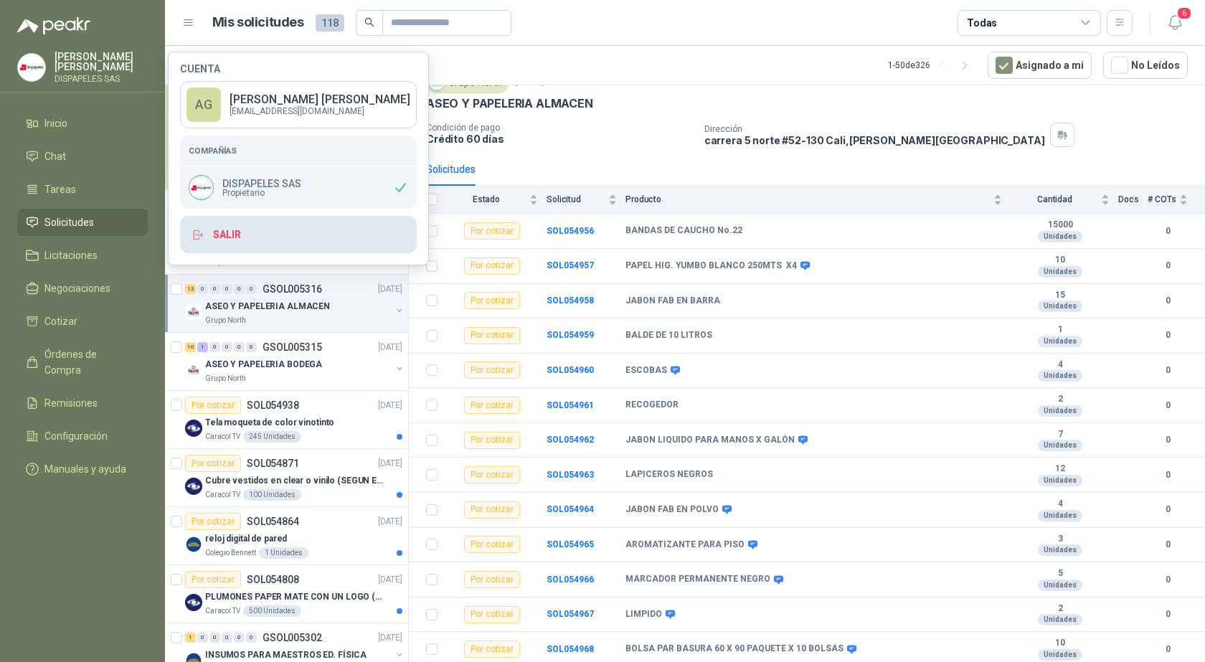
click at [237, 230] on button "Salir" at bounding box center [298, 234] width 237 height 37
